Goal: Information Seeking & Learning: Learn about a topic

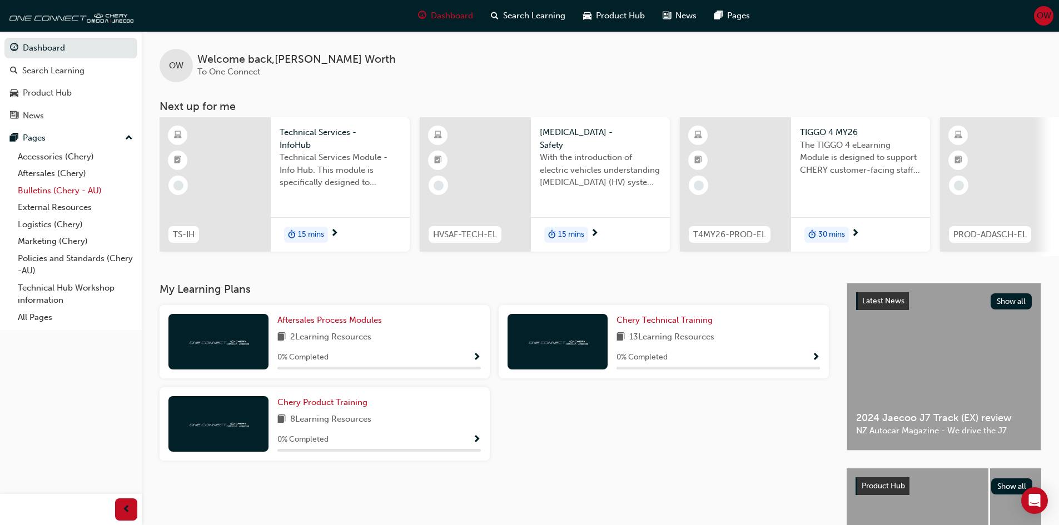
click at [54, 185] on link "Bulletins (Chery - AU)" at bounding box center [75, 190] width 124 height 17
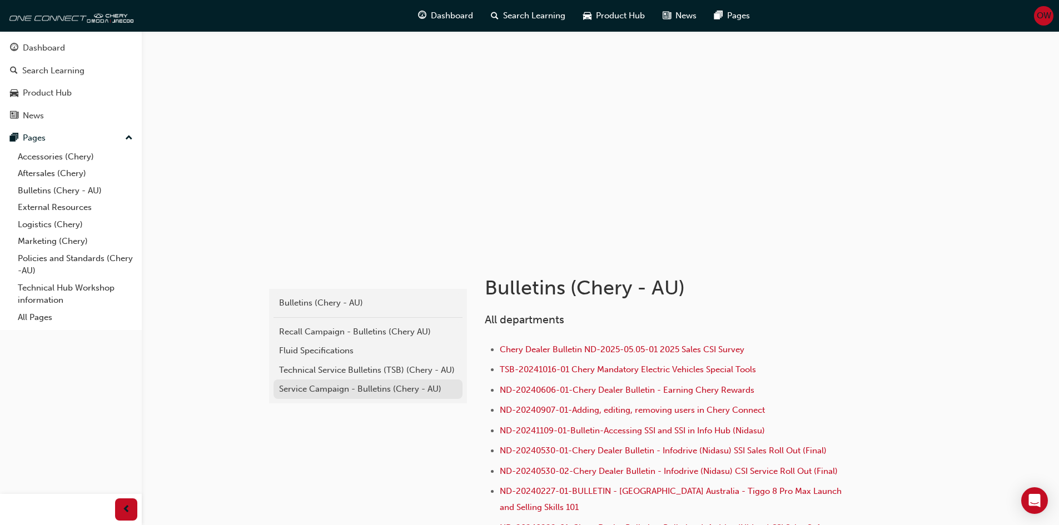
click at [352, 387] on div "Service Campaign - Bulletins (Chery - AU)" at bounding box center [368, 389] width 178 height 13
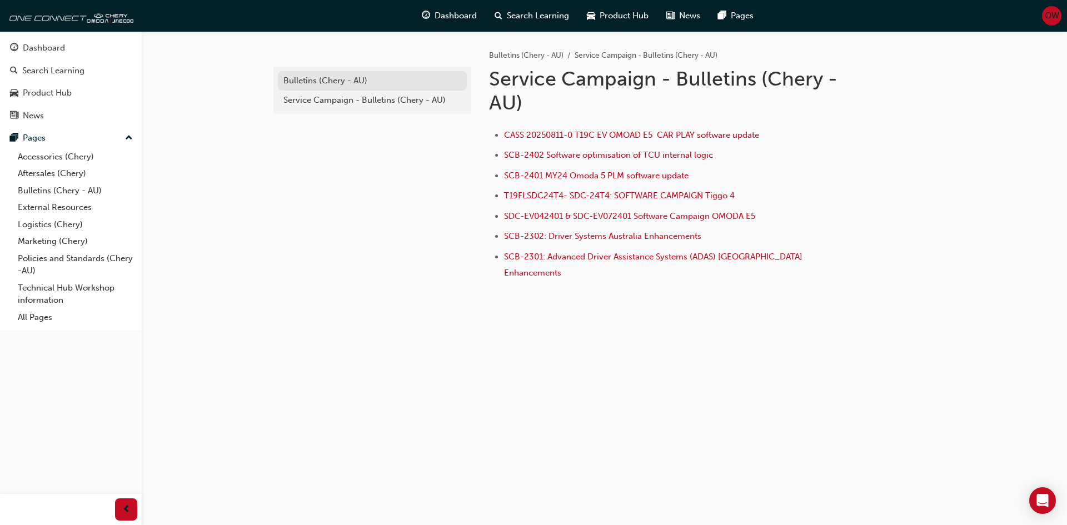
click at [327, 84] on div "Bulletins (Chery - AU)" at bounding box center [372, 80] width 178 height 13
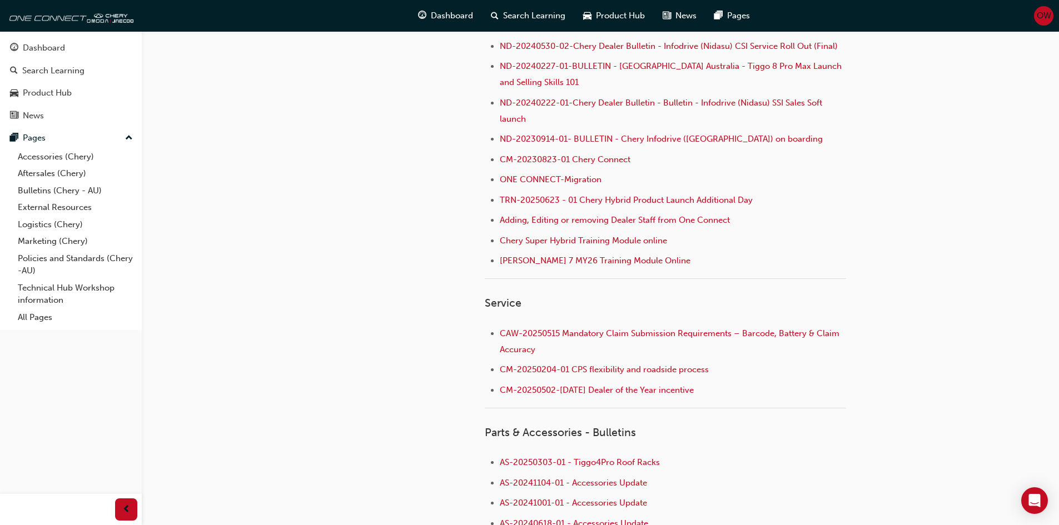
scroll to position [445, 0]
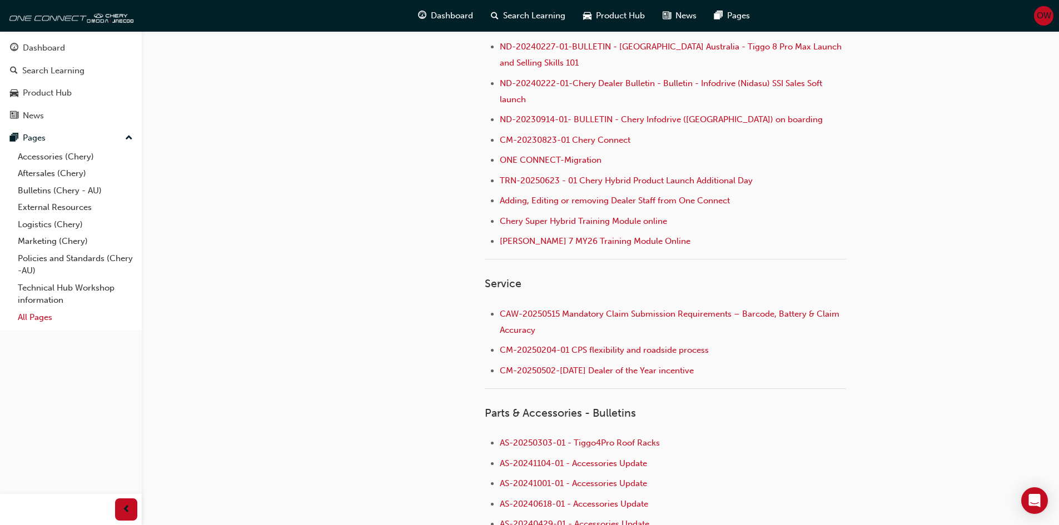
click at [46, 317] on link "All Pages" at bounding box center [75, 317] width 124 height 17
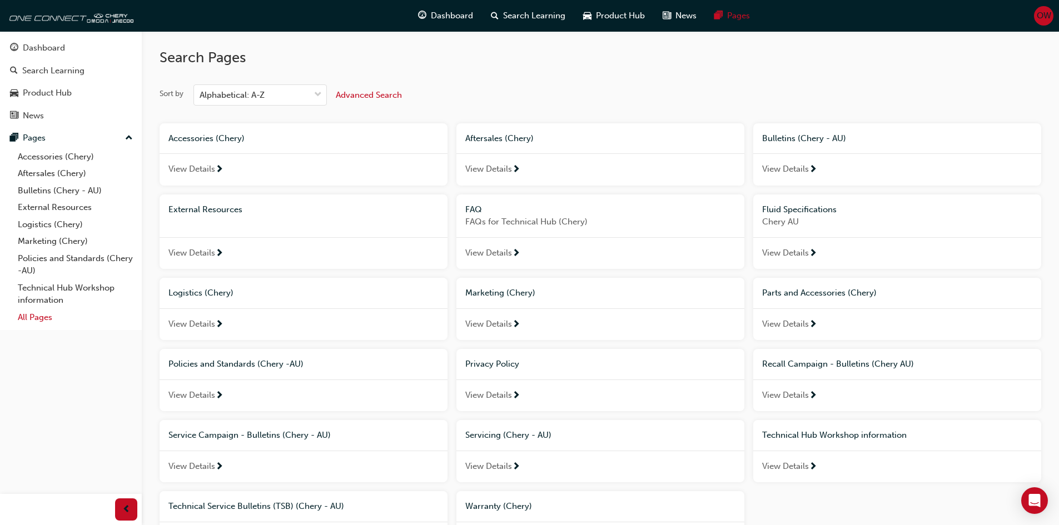
click at [43, 318] on link "All Pages" at bounding box center [75, 317] width 124 height 17
click at [47, 293] on link "Technical Hub Workshop information" at bounding box center [75, 294] width 124 height 29
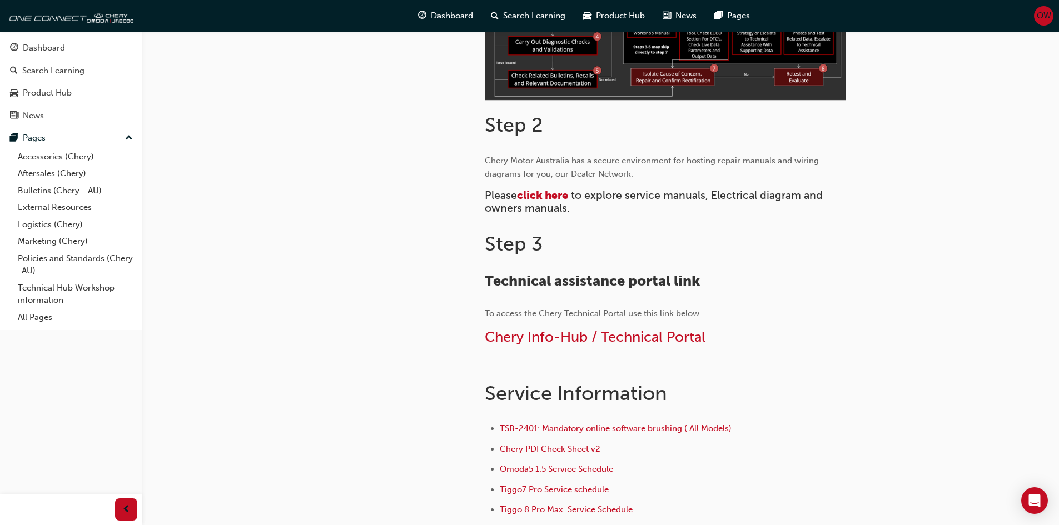
scroll to position [500, 0]
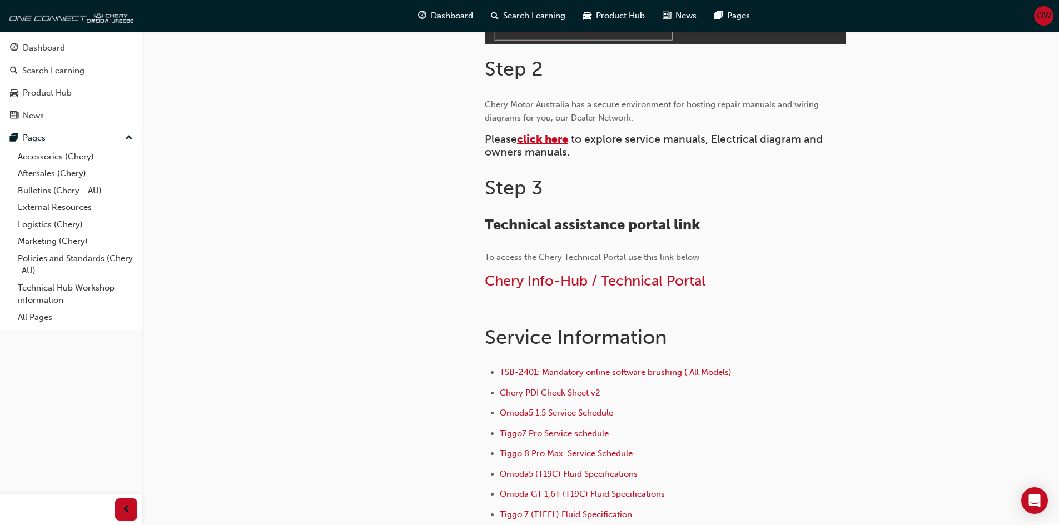
click at [558, 142] on span "click here" at bounding box center [542, 139] width 51 height 13
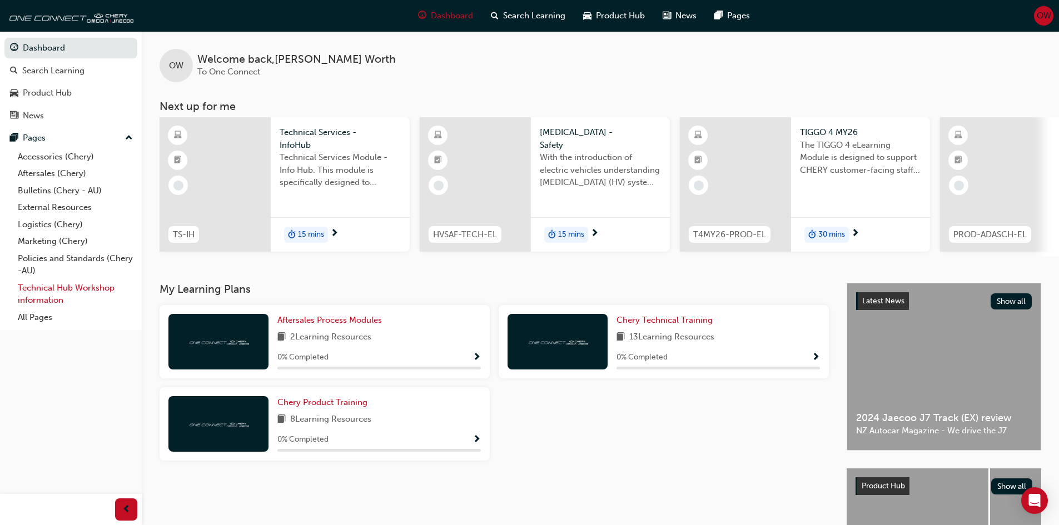
click at [64, 300] on link "Technical Hub Workshop information" at bounding box center [75, 294] width 124 height 29
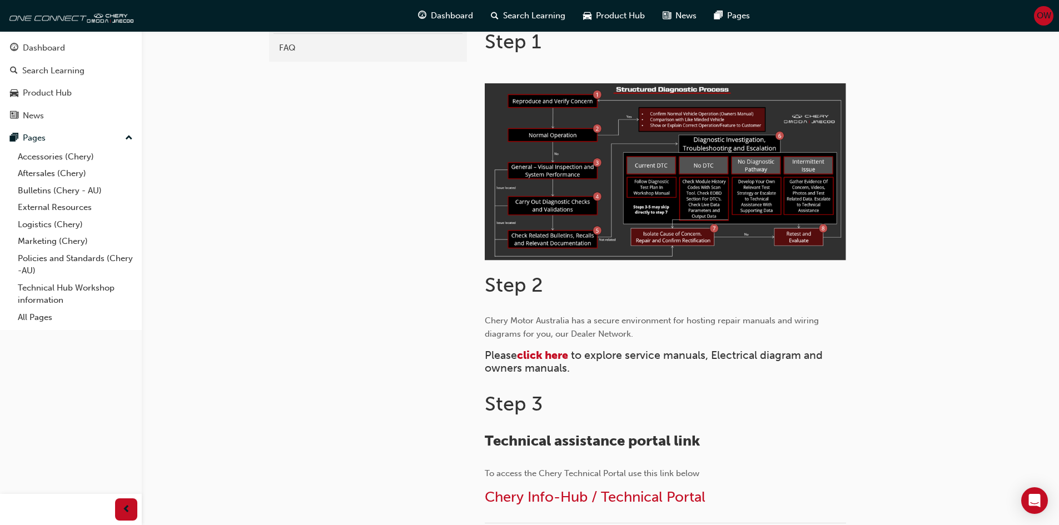
scroll to position [333, 0]
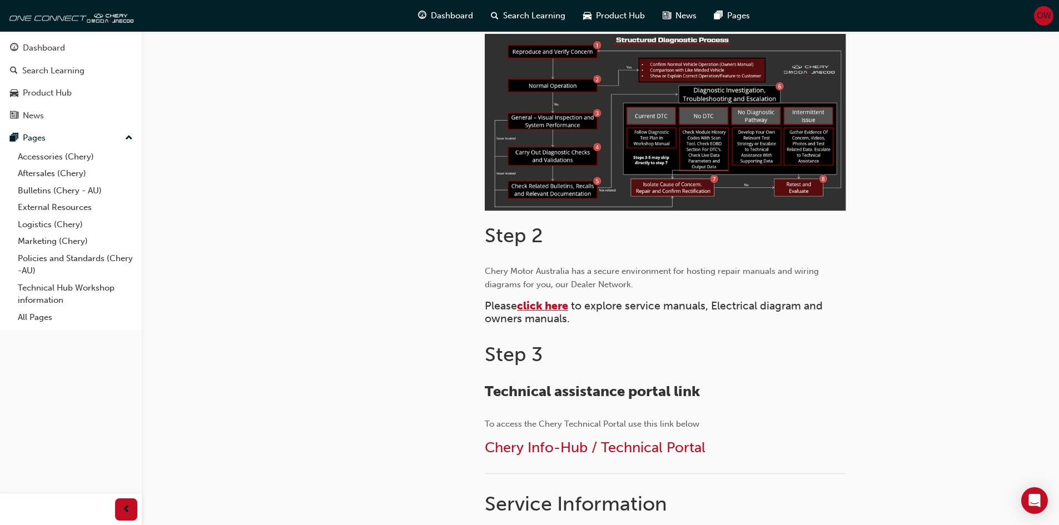
click at [562, 306] on span "click here" at bounding box center [542, 306] width 51 height 13
